Goal: Information Seeking & Learning: Learn about a topic

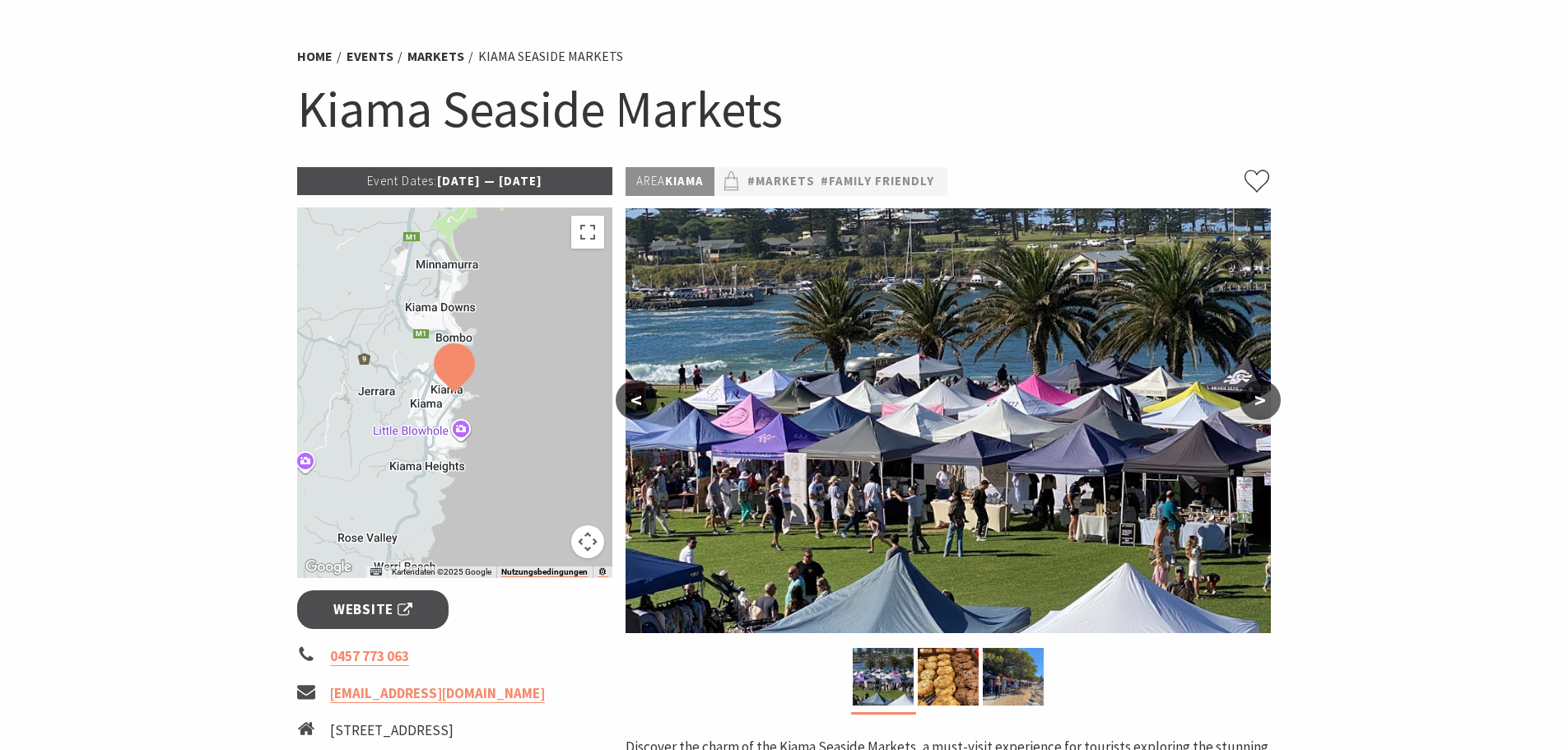
scroll to position [165, 0]
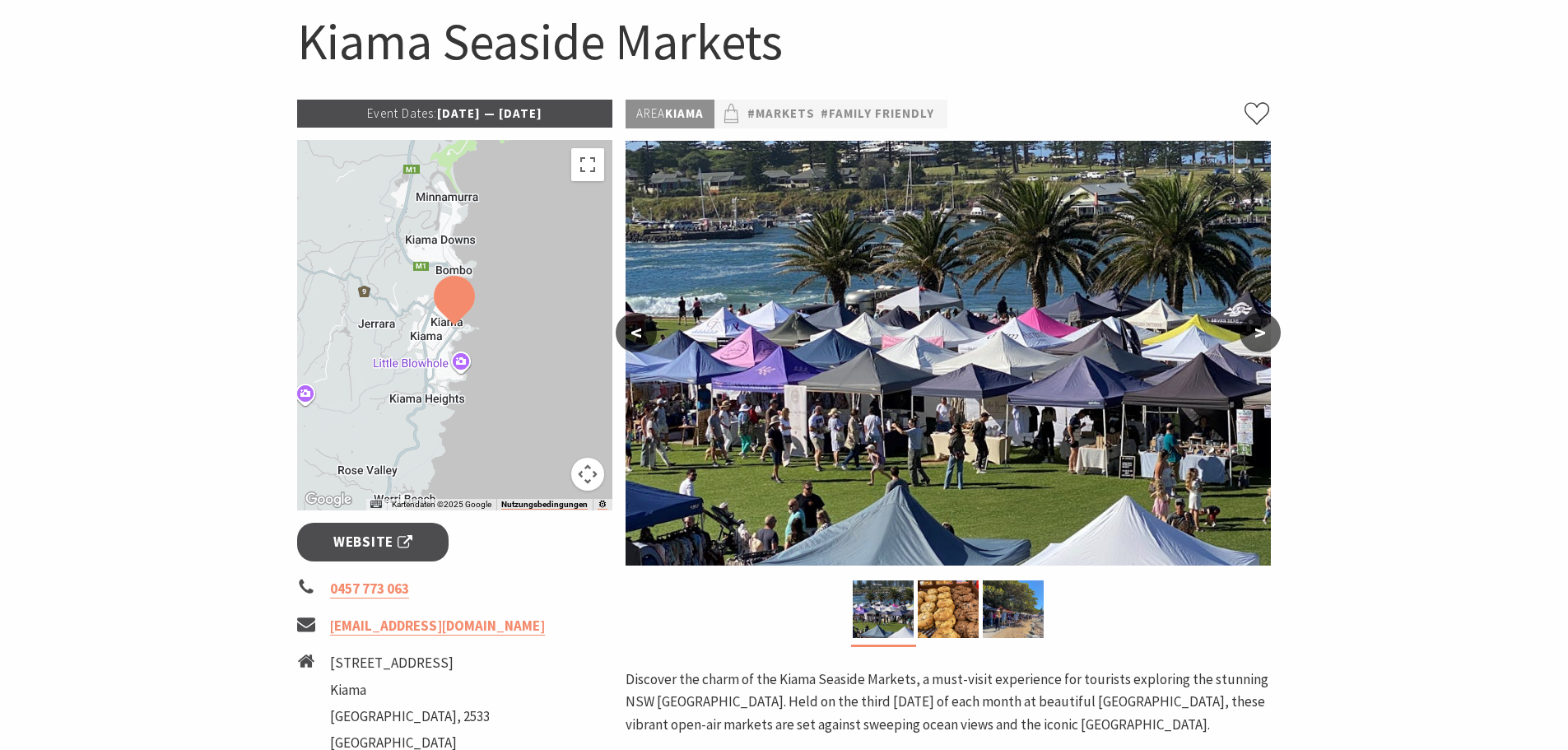
click at [1251, 327] on button ">" at bounding box center [1259, 332] width 41 height 39
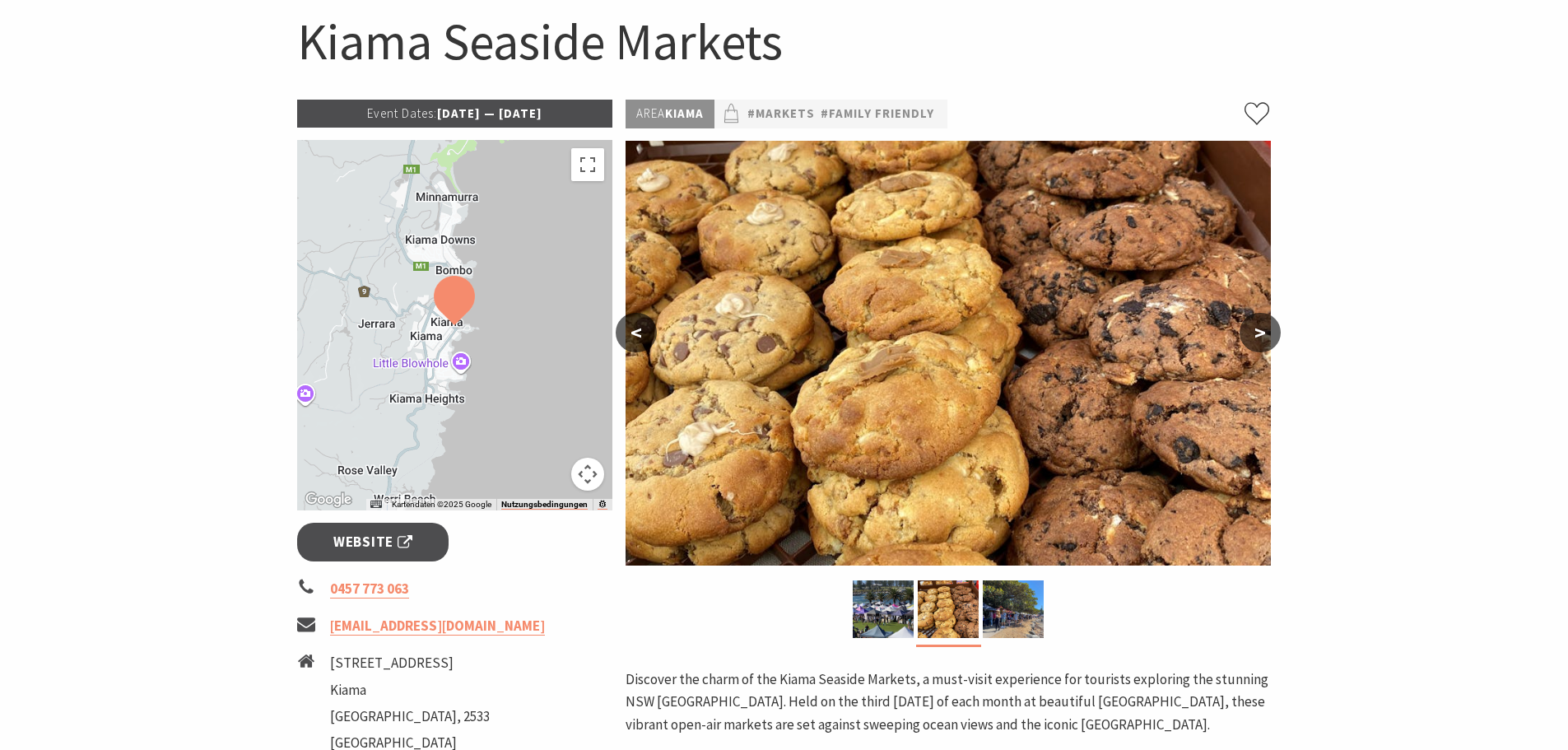
click at [643, 333] on button "<" at bounding box center [636, 332] width 41 height 39
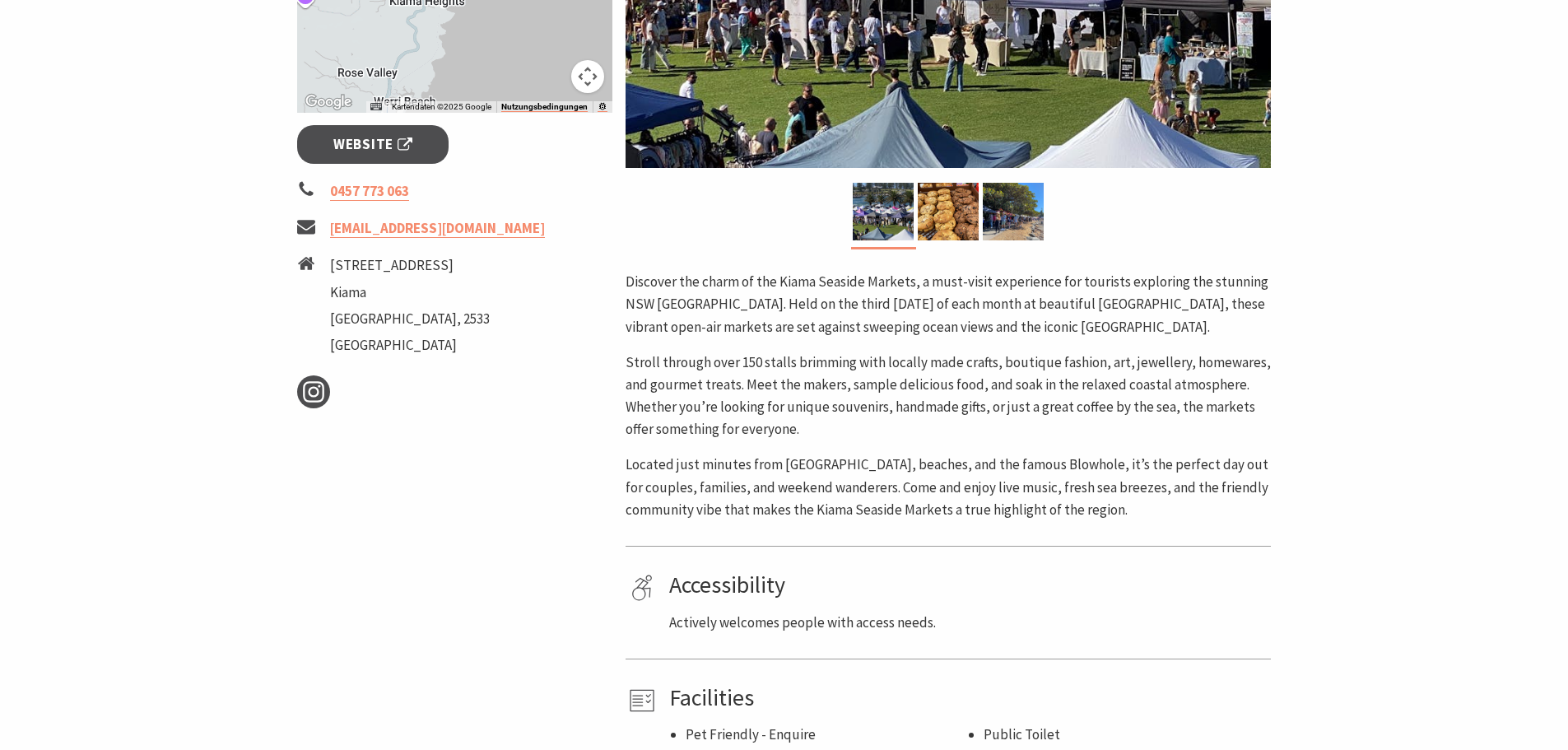
scroll to position [412, 0]
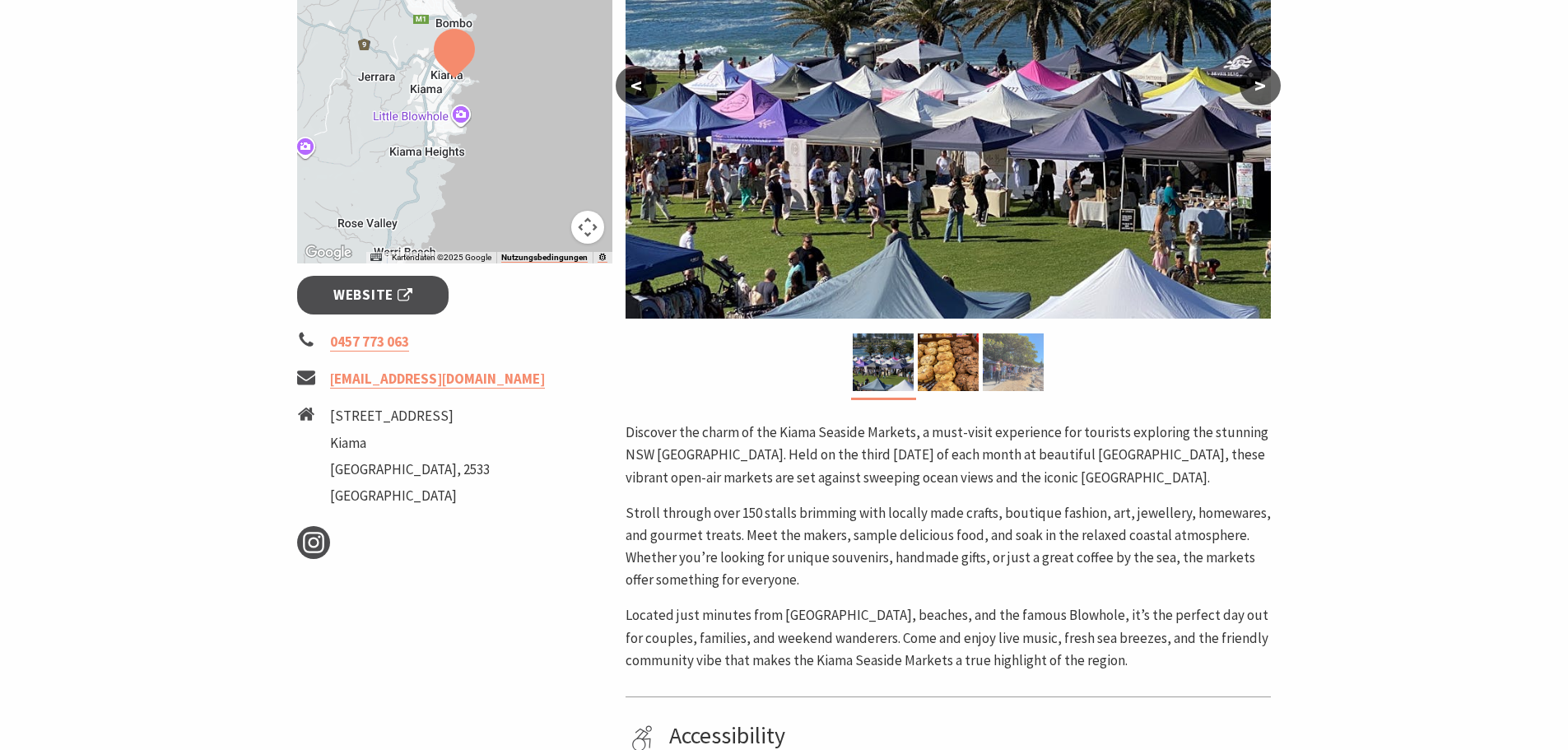
click at [1013, 368] on img at bounding box center [1013, 362] width 61 height 58
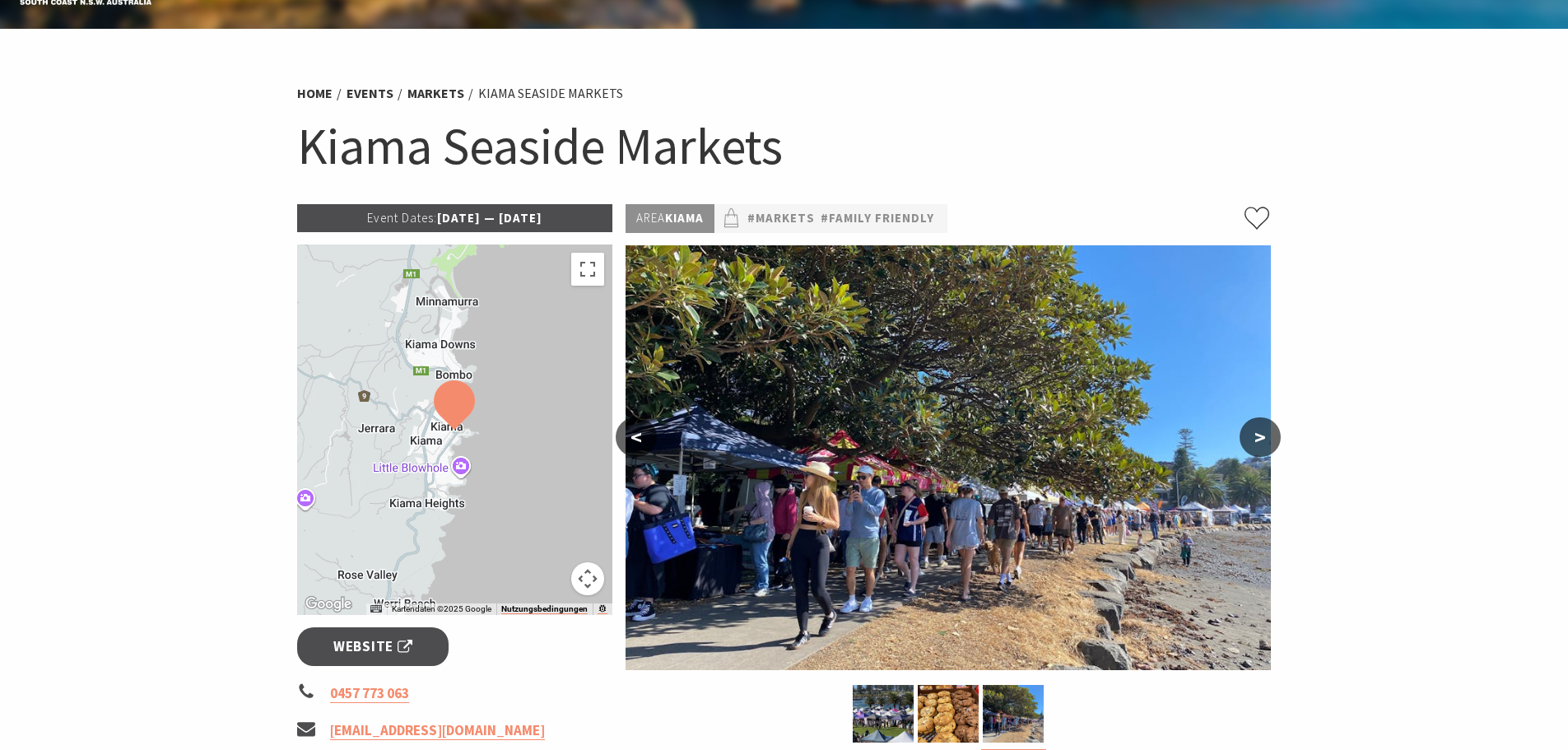
scroll to position [0, 0]
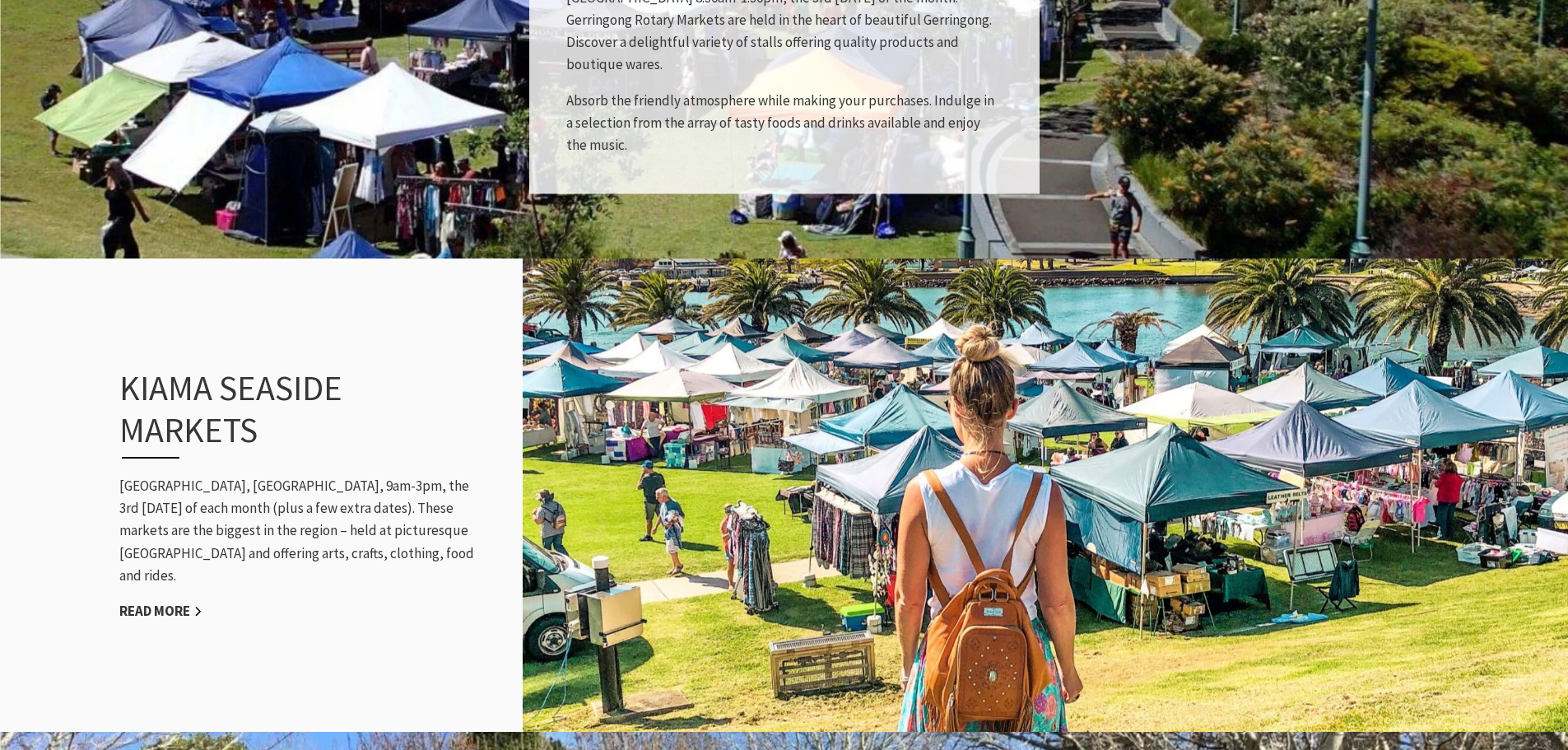
scroll to position [1400, 0]
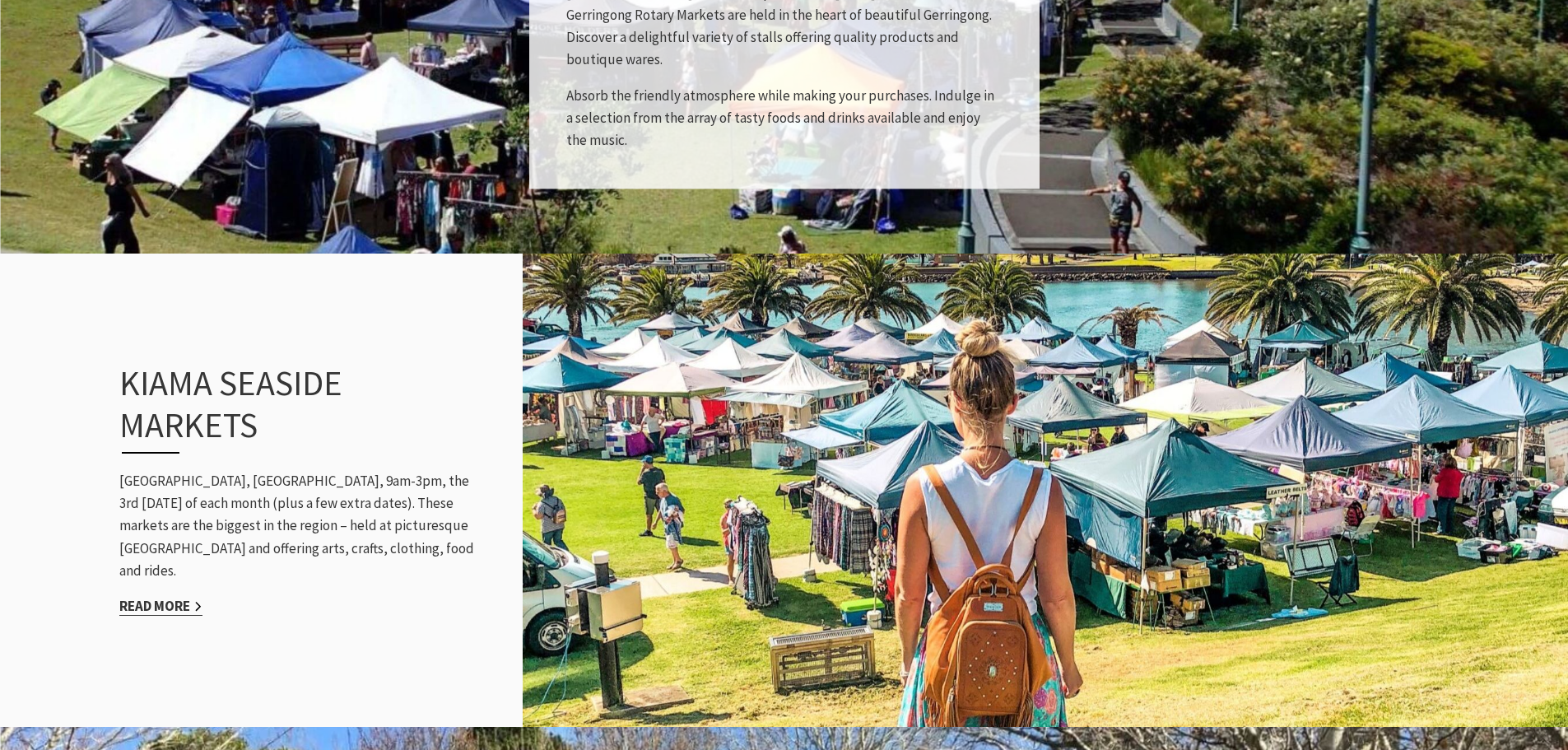
click at [183, 597] on link "Read More" at bounding box center [161, 607] width 83 height 19
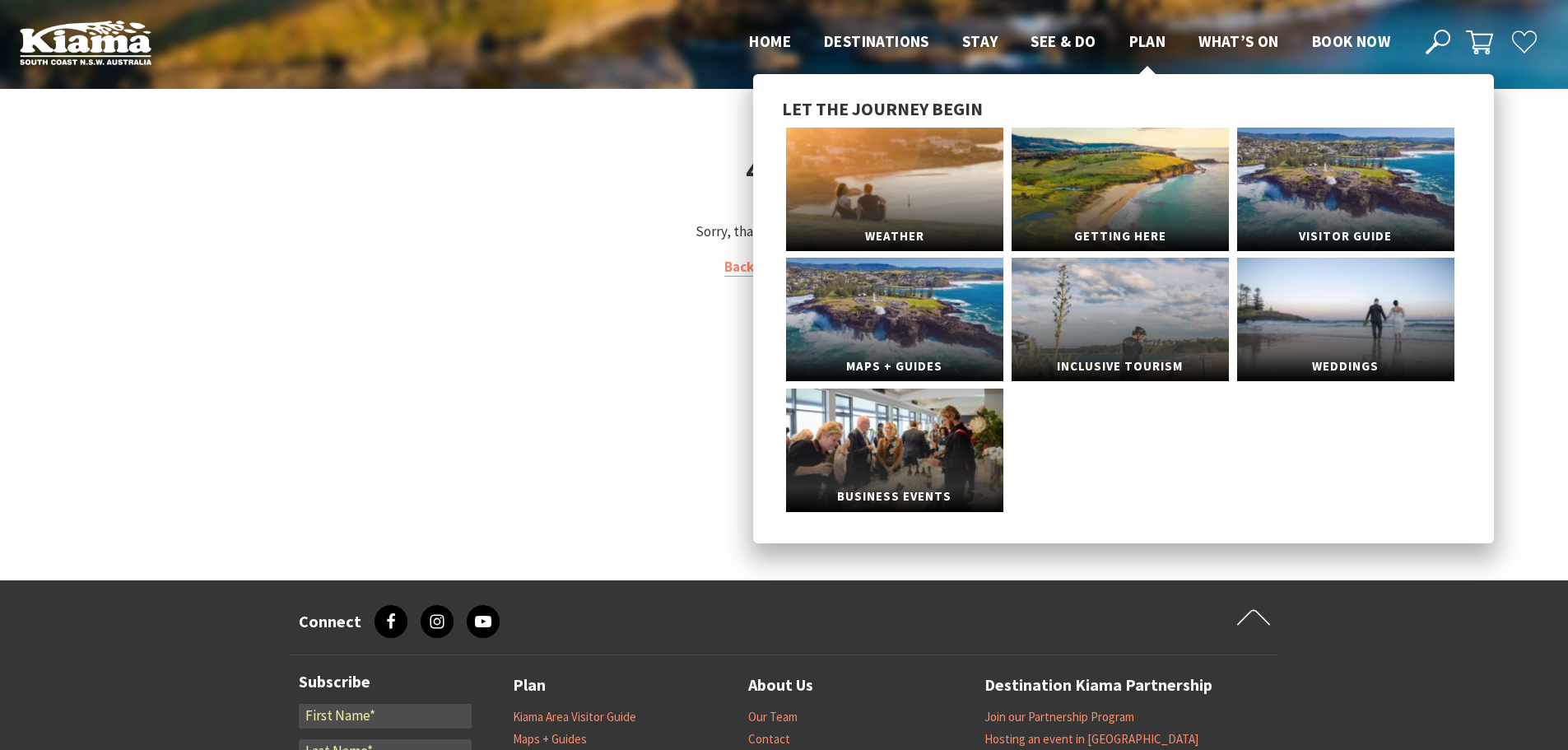
click at [1148, 40] on span "Plan" at bounding box center [1147, 41] width 37 height 20
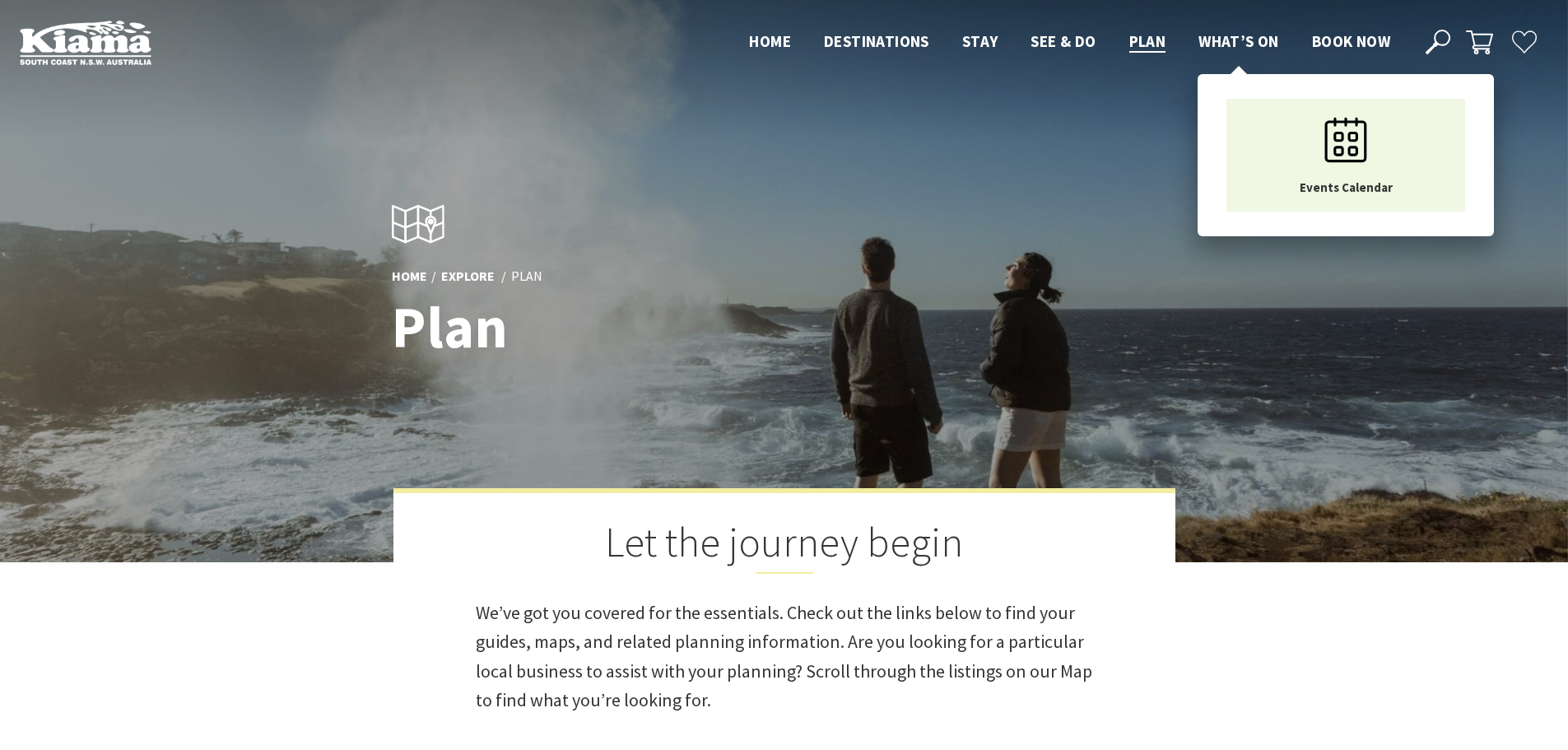
click at [1266, 46] on span "What’s On" at bounding box center [1238, 41] width 80 height 20
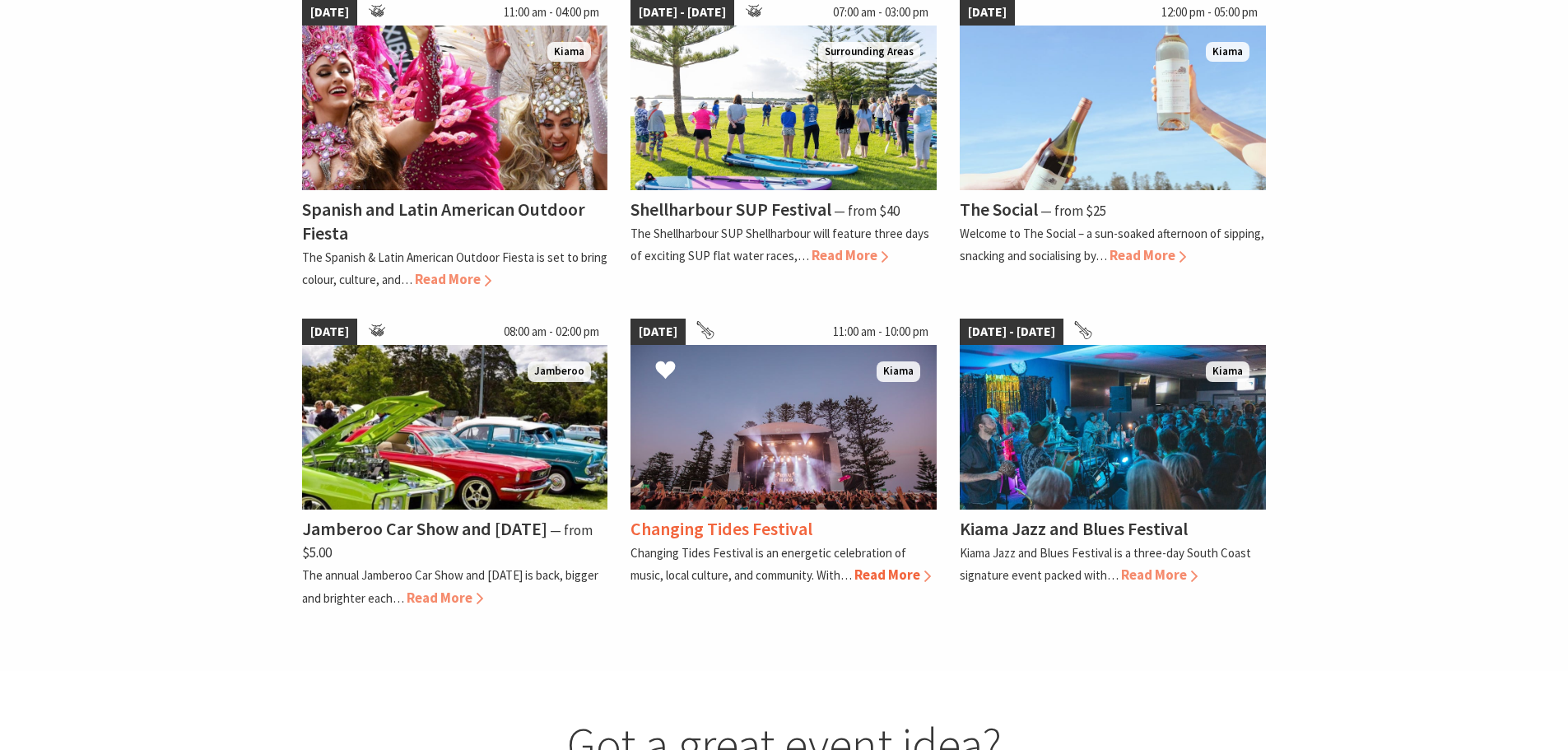
scroll to position [1153, 0]
